Goal: Find specific page/section: Find specific page/section

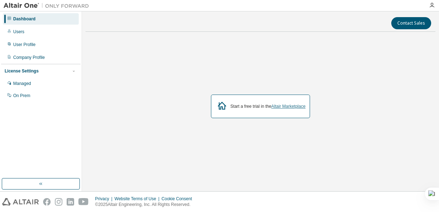
click at [291, 105] on link "Altair Marketplace" at bounding box center [288, 106] width 34 height 5
